Goal: Task Accomplishment & Management: Complete application form

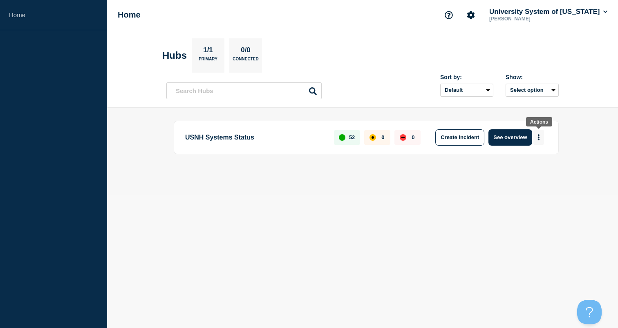
click at [537, 138] on button "More actions" at bounding box center [538, 137] width 11 height 15
click at [532, 163] on button "Create maintenance" at bounding box center [535, 162] width 55 height 7
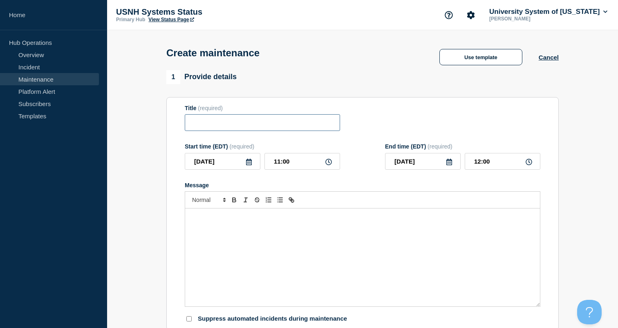
click at [236, 128] on input "Title" at bounding box center [262, 122] width 155 height 17
type input "Planned Maintenance: PSU Degreeworks, [DATE]"
click at [225, 239] on div "Message" at bounding box center [362, 258] width 355 height 98
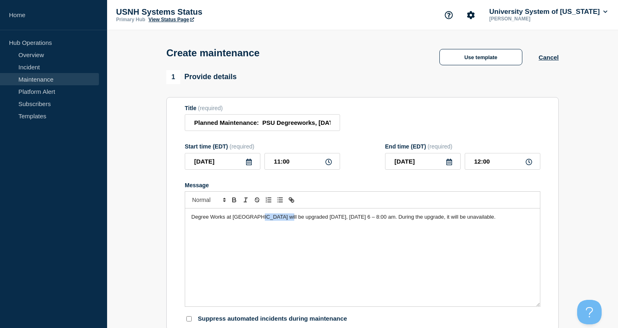
drag, startPoint x: 283, startPoint y: 226, endPoint x: 253, endPoint y: 227, distance: 29.4
click at [253, 220] on span "Degree Works at [GEOGRAPHIC_DATA] will be upgraded [DATE], [DATE] 6 – 8:00 am. …" at bounding box center [343, 217] width 304 height 6
drag, startPoint x: 357, startPoint y: 225, endPoint x: 333, endPoint y: 225, distance: 24.1
click at [333, 225] on span "Degree Works at [GEOGRAPHIC_DATA] will down on the morning of [DATE], [DATE], […" at bounding box center [351, 220] width 321 height 13
click at [400, 220] on span "Degree Works at [GEOGRAPHIC_DATA] will down on the morning of [DATE] 6 – 8:00 a…" at bounding box center [346, 217] width 310 height 6
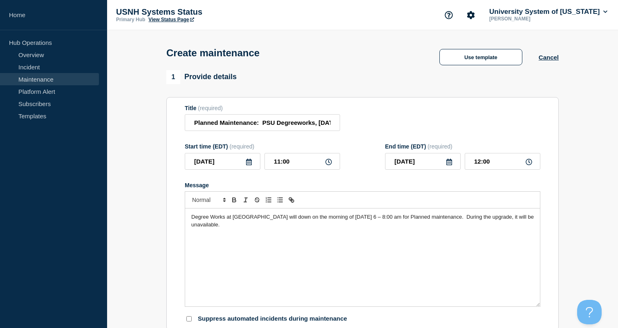
drag, startPoint x: 460, startPoint y: 226, endPoint x: 460, endPoint y: 238, distance: 11.8
click at [460, 238] on div "Degree Works at [GEOGRAPHIC_DATA] will down on the morning of [DATE] 6 – 8:00 a…" at bounding box center [362, 258] width 355 height 98
click at [250, 165] on icon at bounding box center [249, 162] width 6 height 7
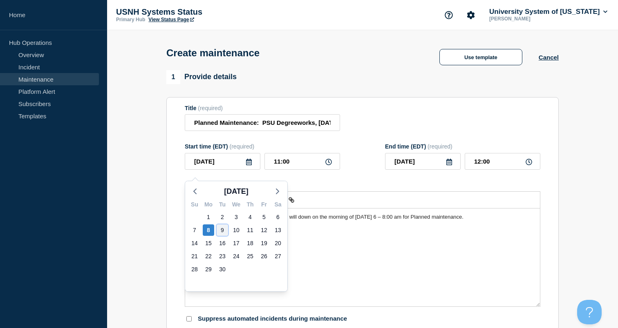
click at [223, 232] on div "9" at bounding box center [222, 230] width 11 height 11
type input "[DATE]"
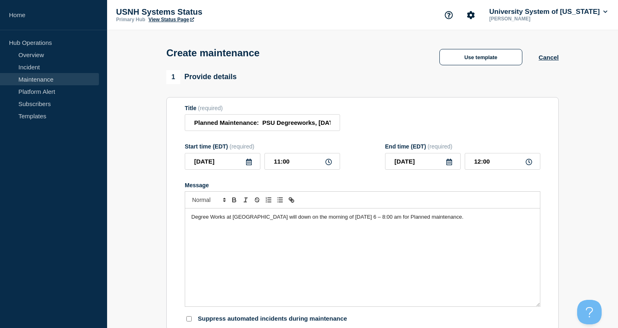
click at [330, 165] on icon at bounding box center [328, 162] width 7 height 7
click at [310, 168] on input "11:00" at bounding box center [302, 161] width 76 height 17
drag, startPoint x: 302, startPoint y: 168, endPoint x: 243, endPoint y: 165, distance: 58.9
click at [248, 165] on div "[DATE] 11:00" at bounding box center [262, 161] width 155 height 17
type input "06:00"
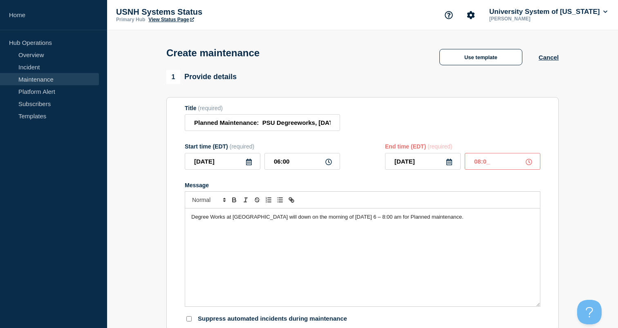
type input "08:00"
click at [368, 220] on span "Degree Works at [GEOGRAPHIC_DATA] will down on the morning of [DATE] 6 – 8:00 a…" at bounding box center [327, 217] width 272 height 6
click at [420, 220] on span "Degree Works at PSU will down on the morning of [DATE], from 6 – 8:00 am for Pl…" at bounding box center [311, 217] width 241 height 6
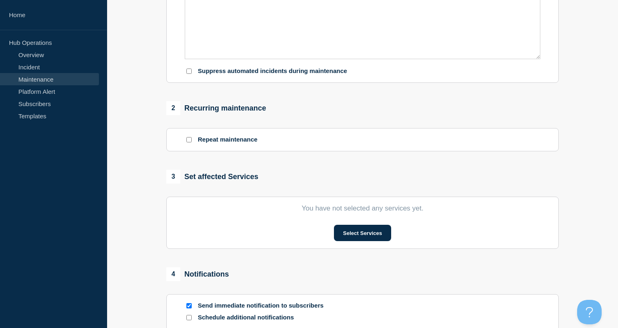
scroll to position [261, 0]
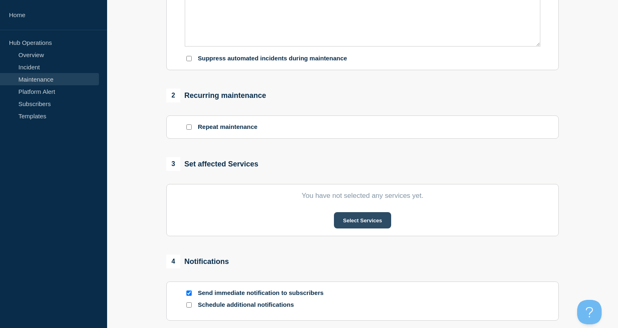
click at [364, 229] on button "Select Services" at bounding box center [362, 220] width 57 height 16
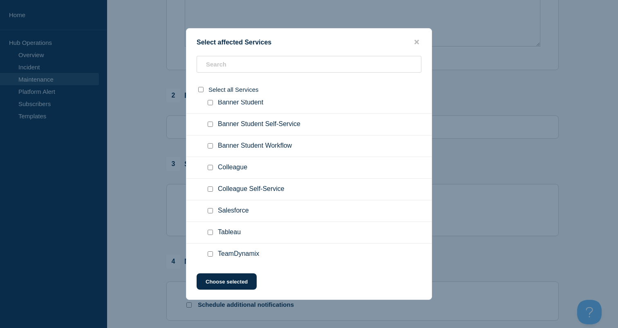
scroll to position [58, 0]
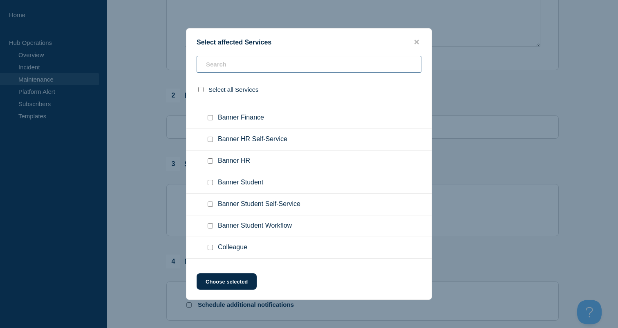
click at [241, 67] on input "text" at bounding box center [308, 64] width 225 height 17
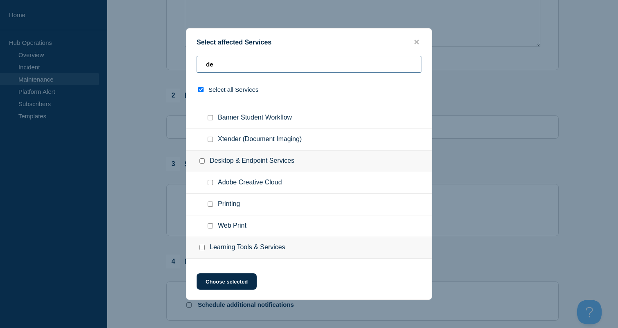
type input "deg"
checkbox input "true"
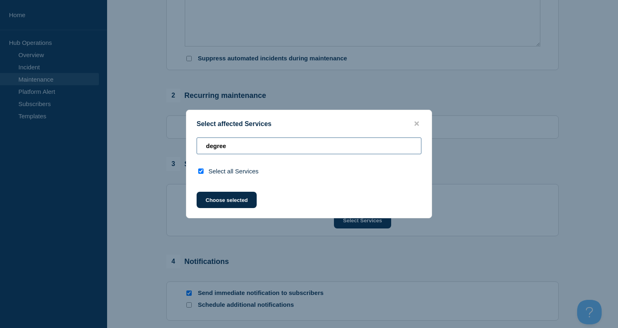
drag, startPoint x: 273, startPoint y: 145, endPoint x: 194, endPoint y: 139, distance: 79.1
click at [194, 139] on div "degree" at bounding box center [308, 149] width 245 height 23
type input "degree"
click at [416, 121] on icon "close button" at bounding box center [416, 124] width 4 height 7
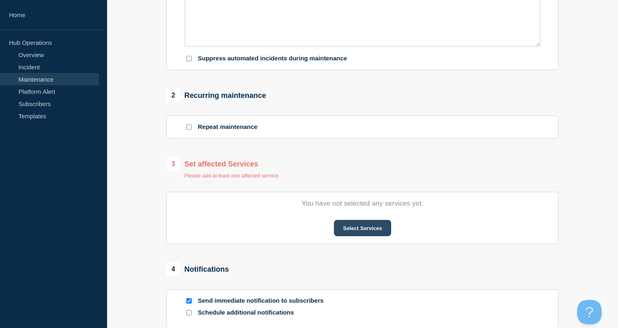
click at [351, 237] on button "Select Services" at bounding box center [362, 228] width 57 height 16
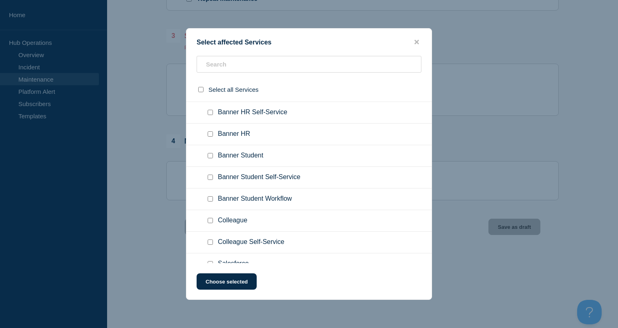
scroll to position [88, 0]
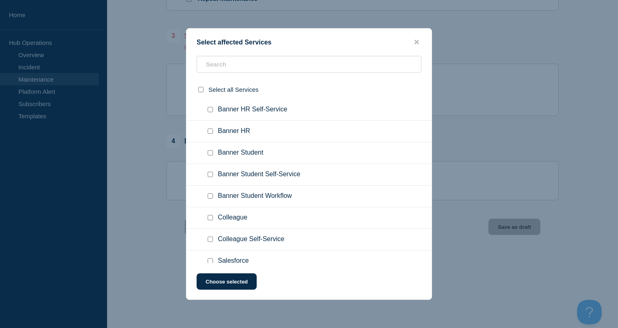
click at [210, 177] on input "Banner Student Self-Service checkbox" at bounding box center [210, 174] width 5 height 5
checkbox input "true"
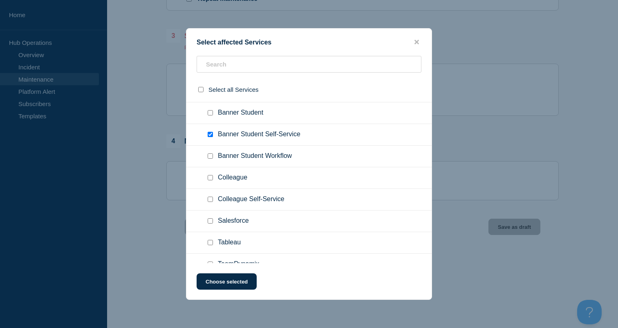
scroll to position [130, 0]
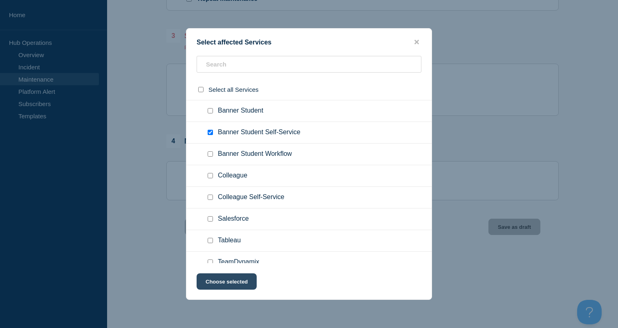
click at [223, 282] on button "Choose selected" at bounding box center [226, 282] width 60 height 16
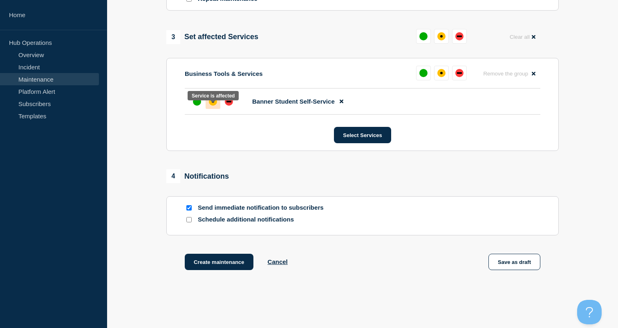
click at [212, 106] on div "affected" at bounding box center [213, 102] width 8 height 8
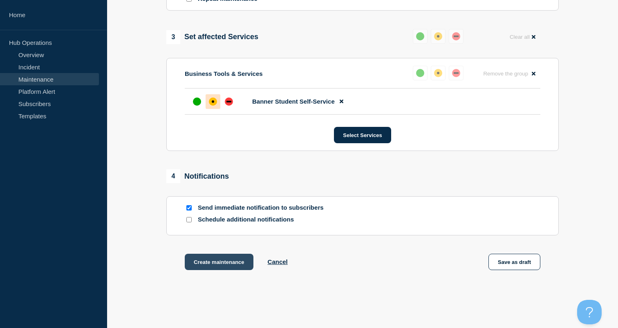
click at [221, 270] on button "Create maintenance" at bounding box center [219, 262] width 69 height 16
